Goal: Information Seeking & Learning: Learn about a topic

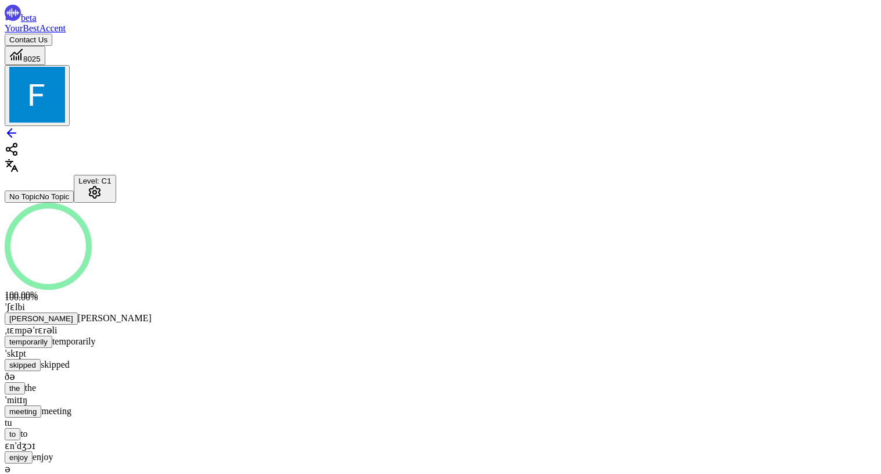
click at [66, 29] on span "YourBestAccent" at bounding box center [35, 28] width 61 height 10
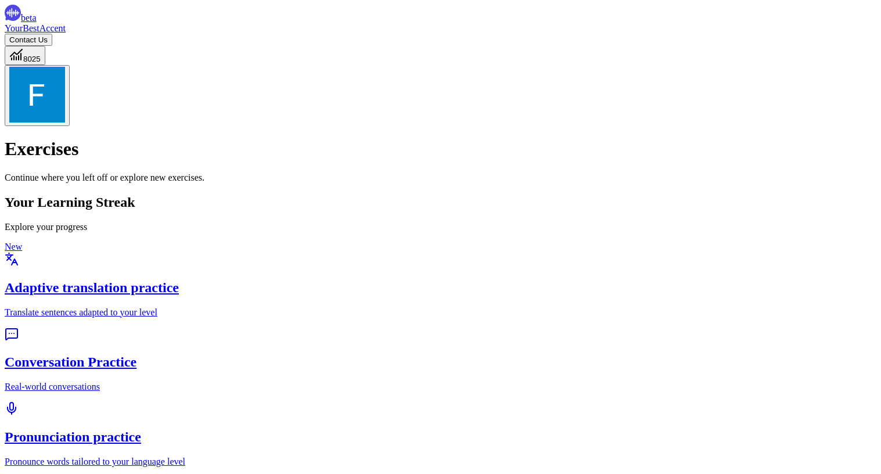
click at [213, 401] on div "Pronunciation practice Pronounce words tailored to your language level" at bounding box center [441, 434] width 872 height 66
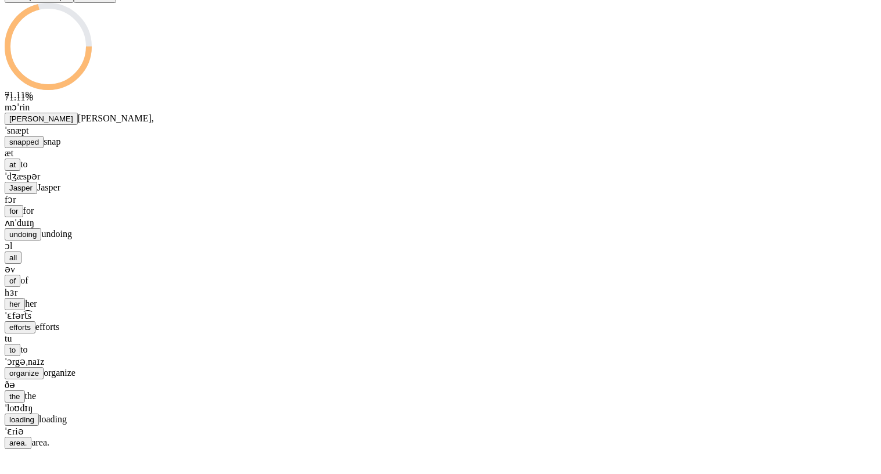
scroll to position [215, 0]
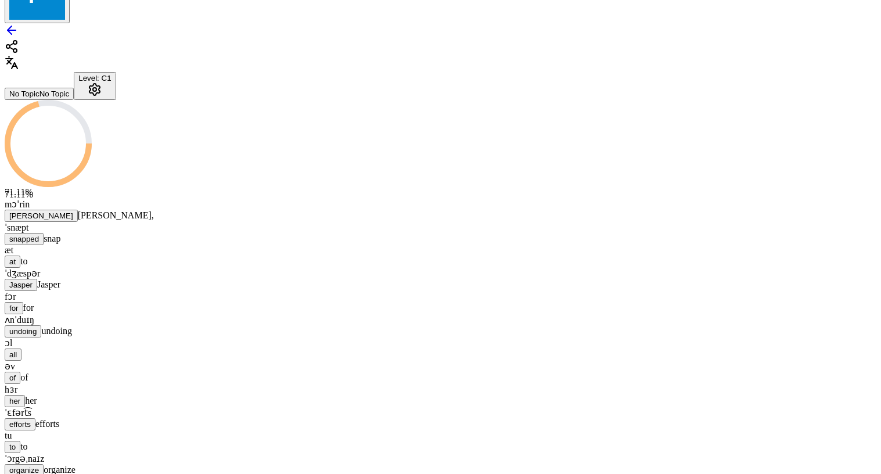
scroll to position [0, 0]
